Goal: Task Accomplishment & Management: Use online tool/utility

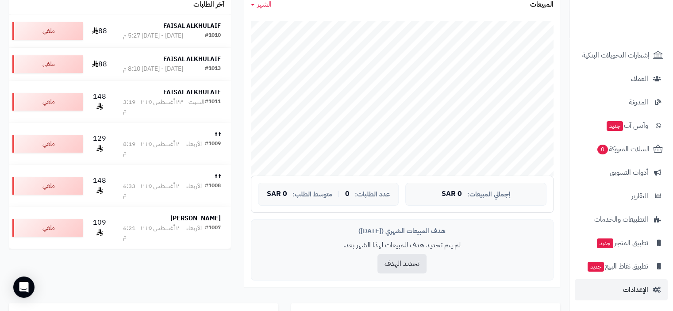
scroll to position [221, 0]
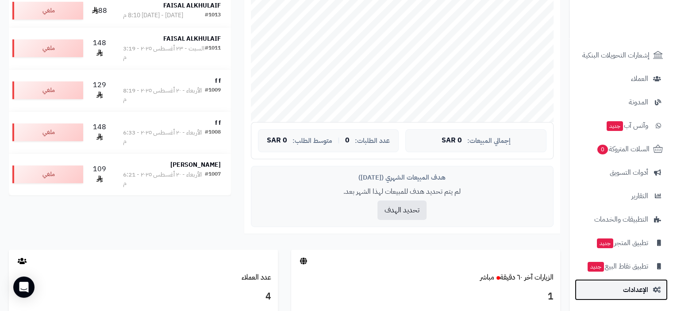
click at [640, 288] on span "الإعدادات" at bounding box center [635, 289] width 25 height 12
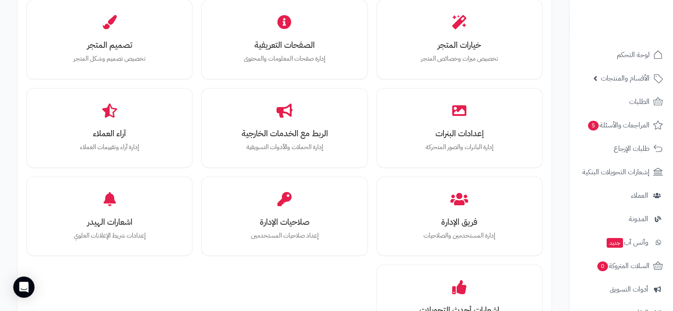
scroll to position [354, 0]
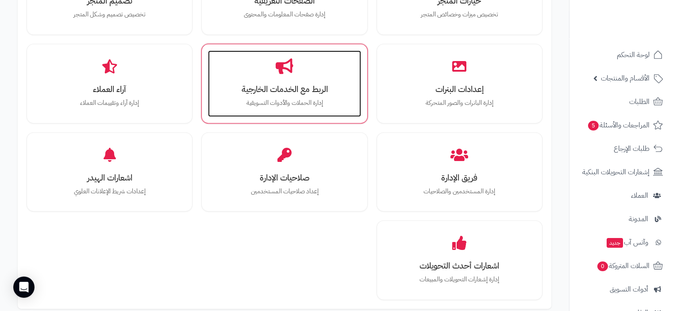
click at [280, 90] on h3 "الربط مع الخدمات الخارجية" at bounding box center [284, 88] width 135 height 9
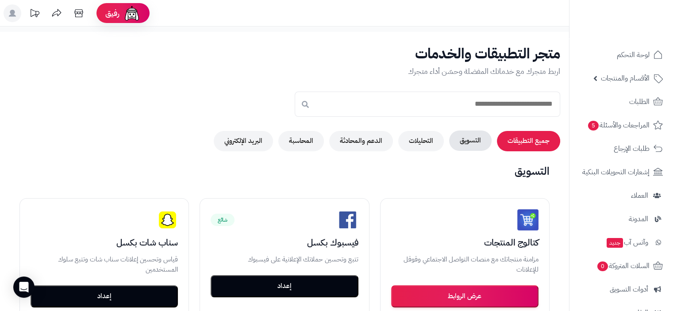
click at [470, 141] on button "التسويق" at bounding box center [470, 140] width 42 height 20
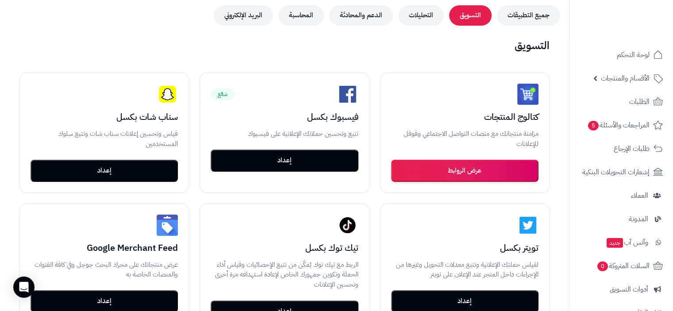
scroll to position [133, 0]
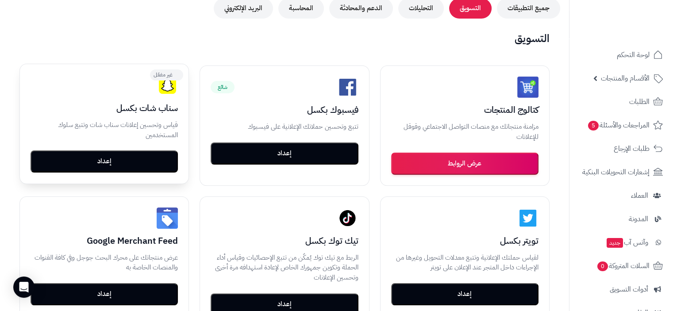
click at [104, 161] on button "إعداد" at bounding box center [104, 161] width 147 height 22
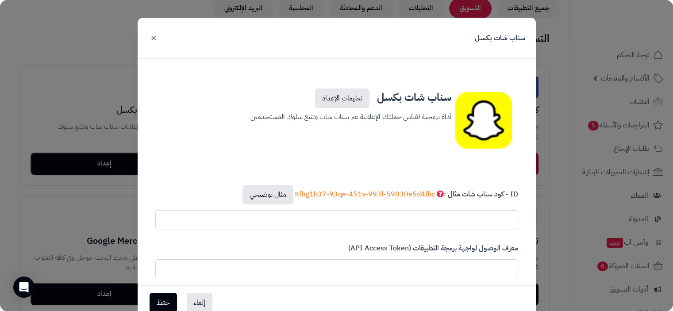
click at [157, 38] on button "×" at bounding box center [153, 37] width 11 height 19
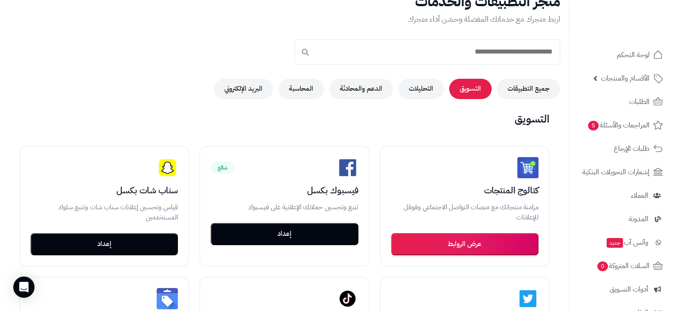
scroll to position [0, 0]
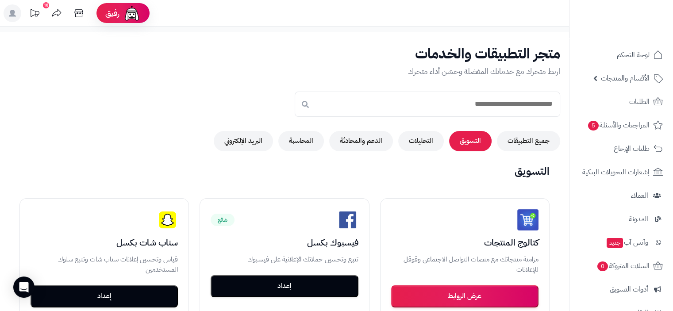
click at [36, 14] on icon at bounding box center [35, 13] width 18 height 18
click at [633, 54] on span "لوحة التحكم" at bounding box center [633, 55] width 32 height 12
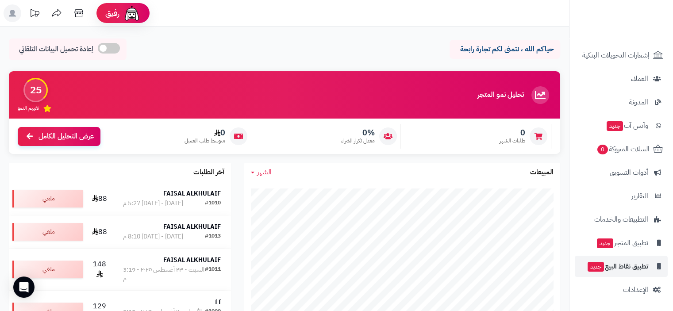
scroll to position [265, 0]
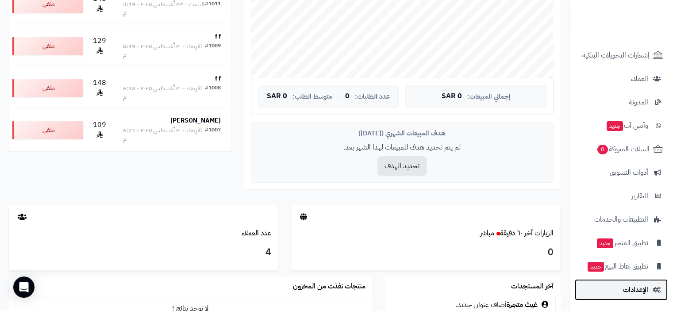
click at [644, 290] on span "الإعدادات" at bounding box center [635, 289] width 25 height 12
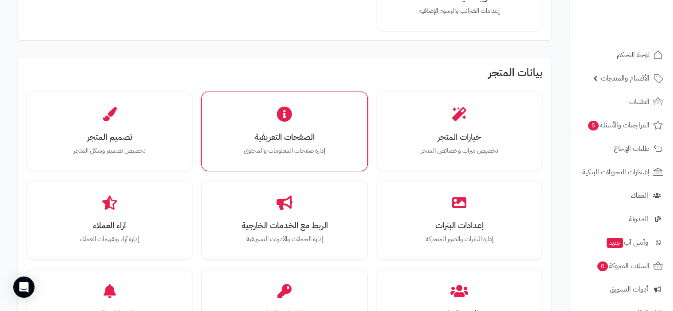
scroll to position [221, 0]
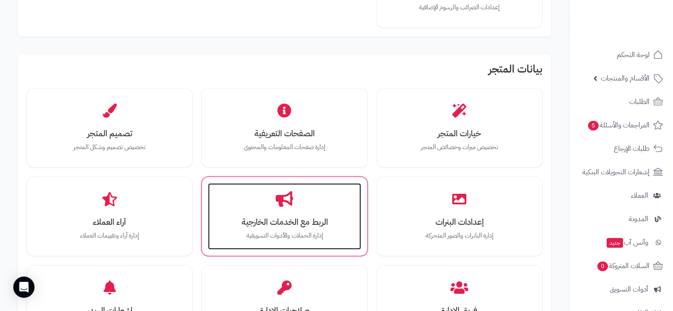
click at [285, 212] on div "الربط مع الخدمات الخارجية إدارة الحملات والأدوات التسويقية" at bounding box center [284, 216] width 153 height 66
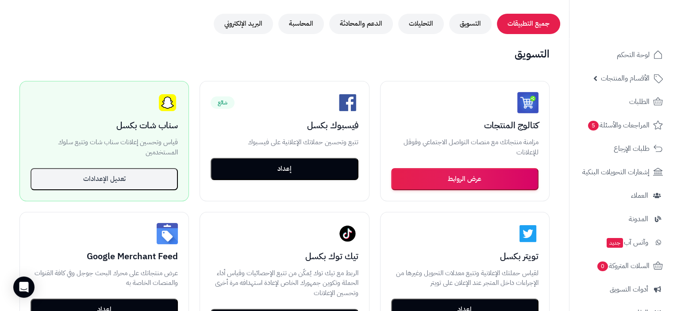
scroll to position [133, 0]
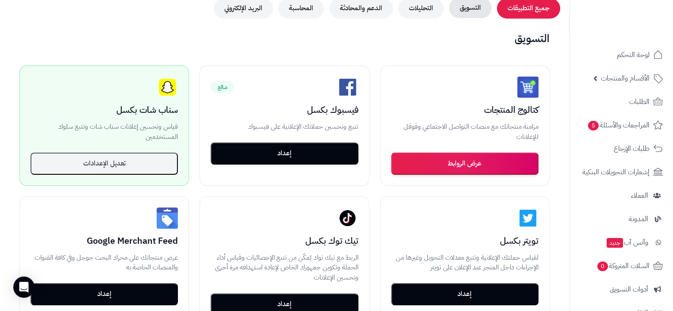
click at [468, 8] on button "التسويق" at bounding box center [470, 8] width 42 height 20
